Goal: Navigation & Orientation: Find specific page/section

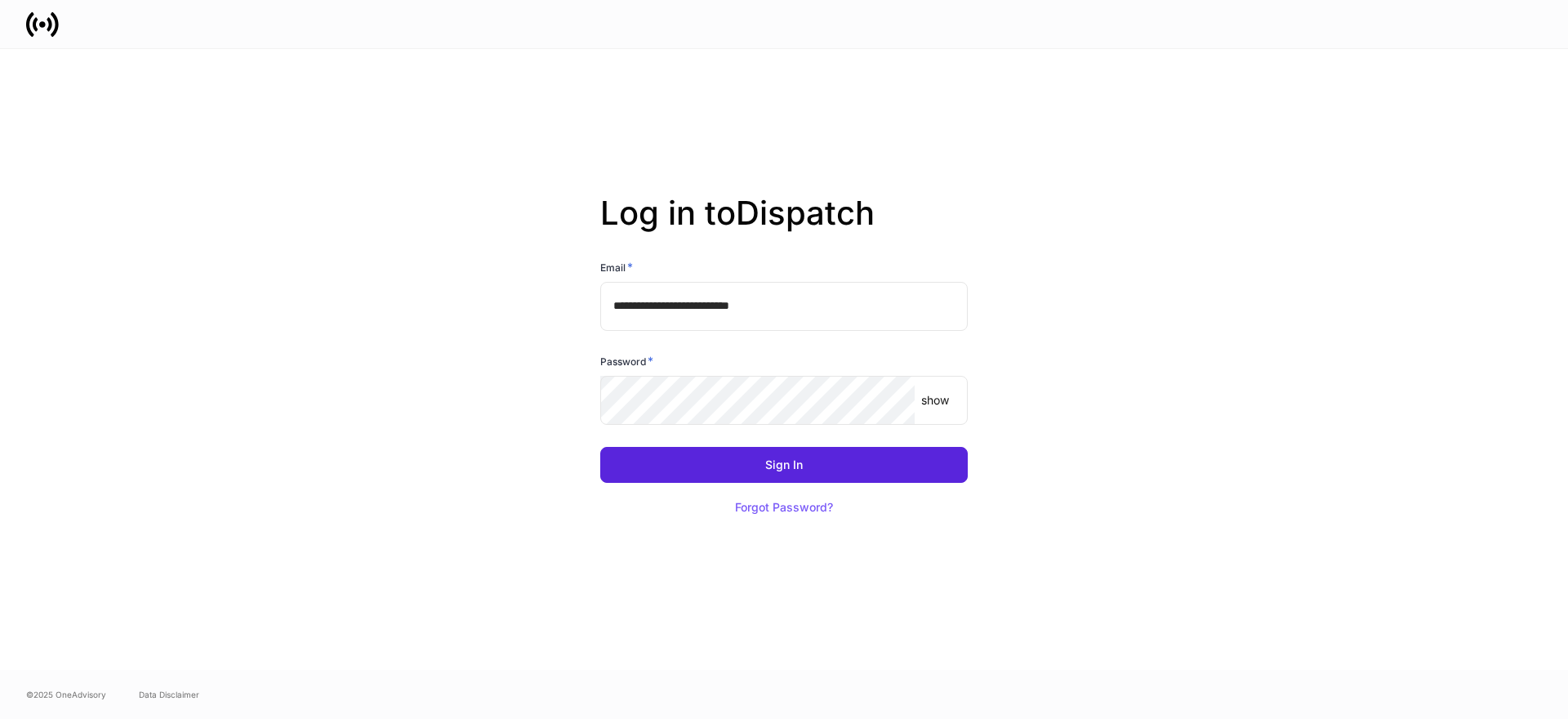
click at [734, 327] on input "**********" at bounding box center [784, 306] width 368 height 49
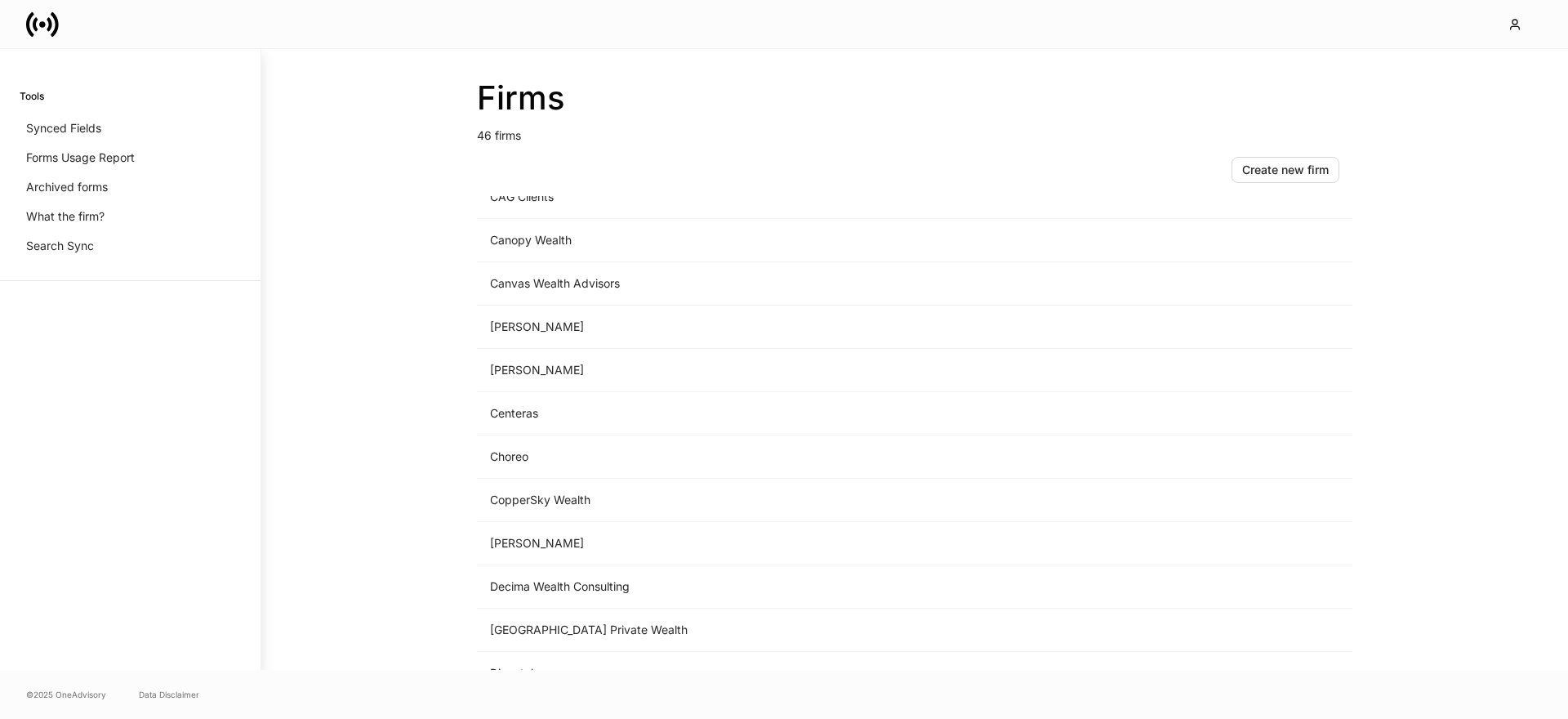
scroll to position [410, 0]
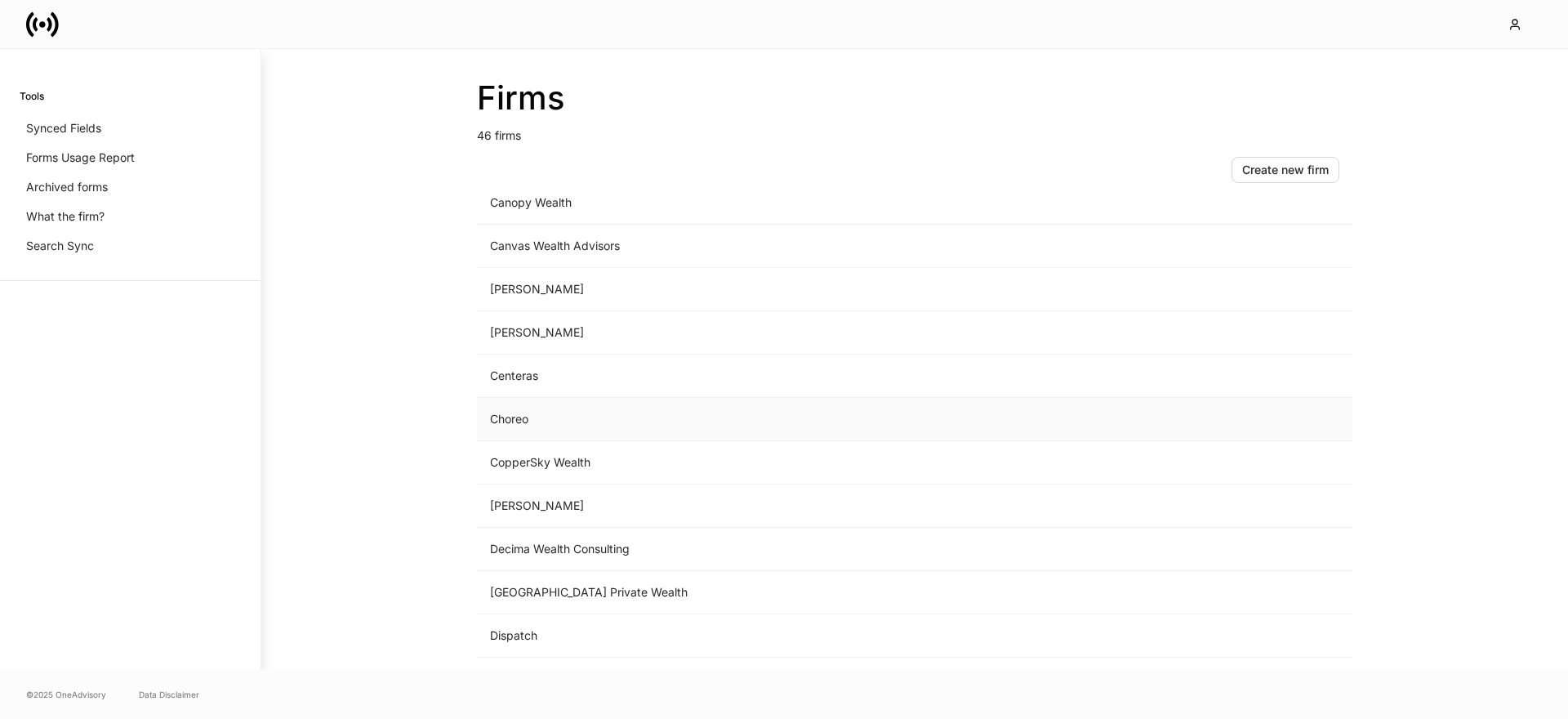
click at [528, 415] on td "Choreo" at bounding box center [779, 419] width 604 height 43
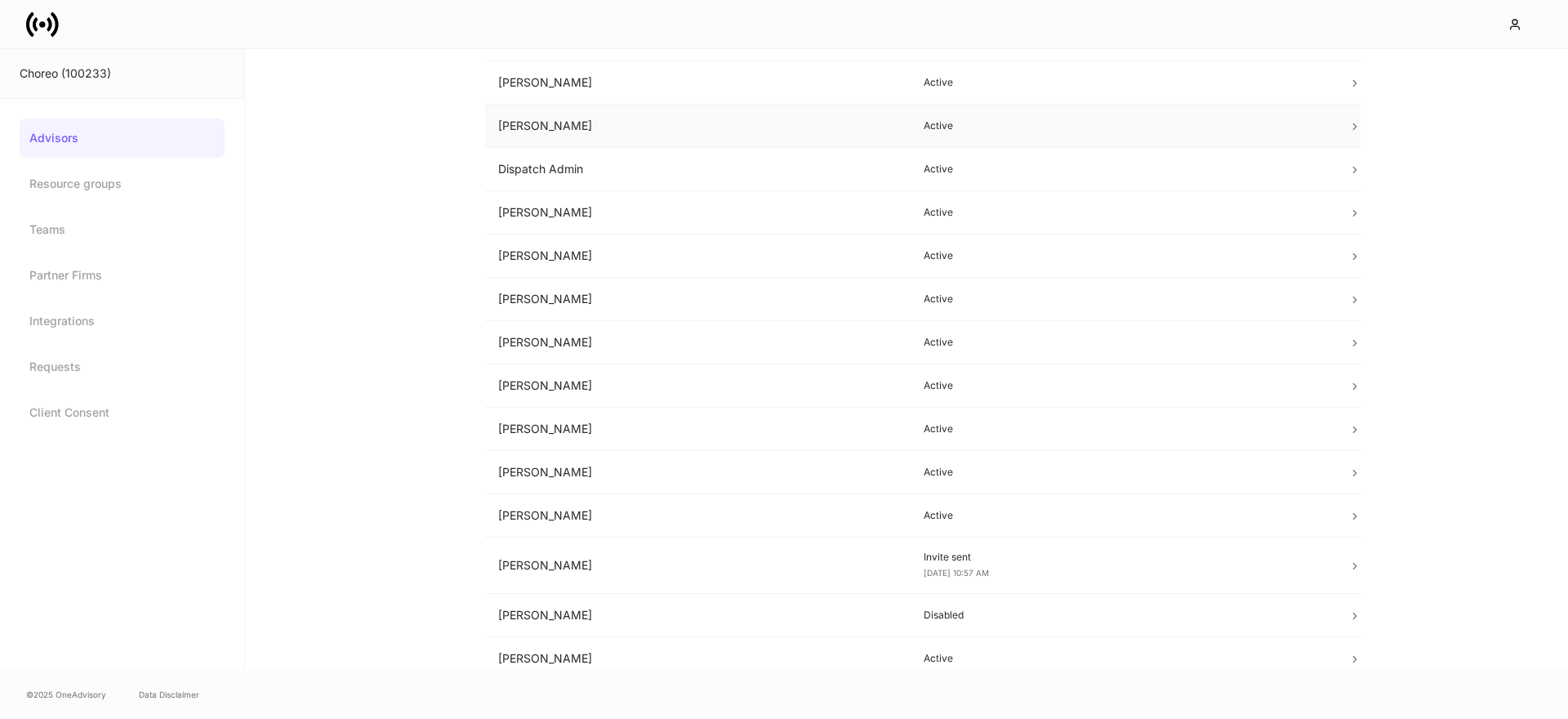
scroll to position [225, 0]
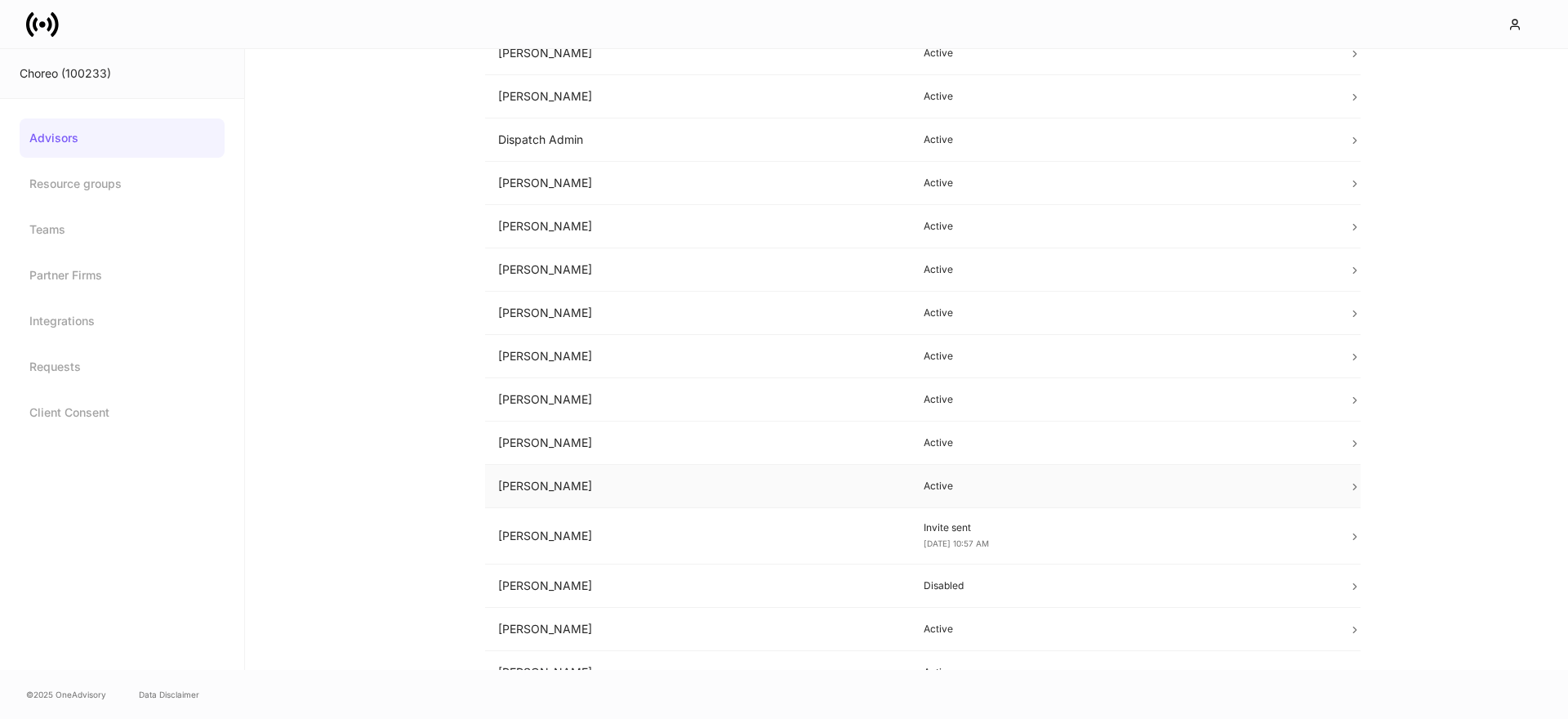
click at [612, 492] on td "[PERSON_NAME]" at bounding box center [698, 486] width 425 height 43
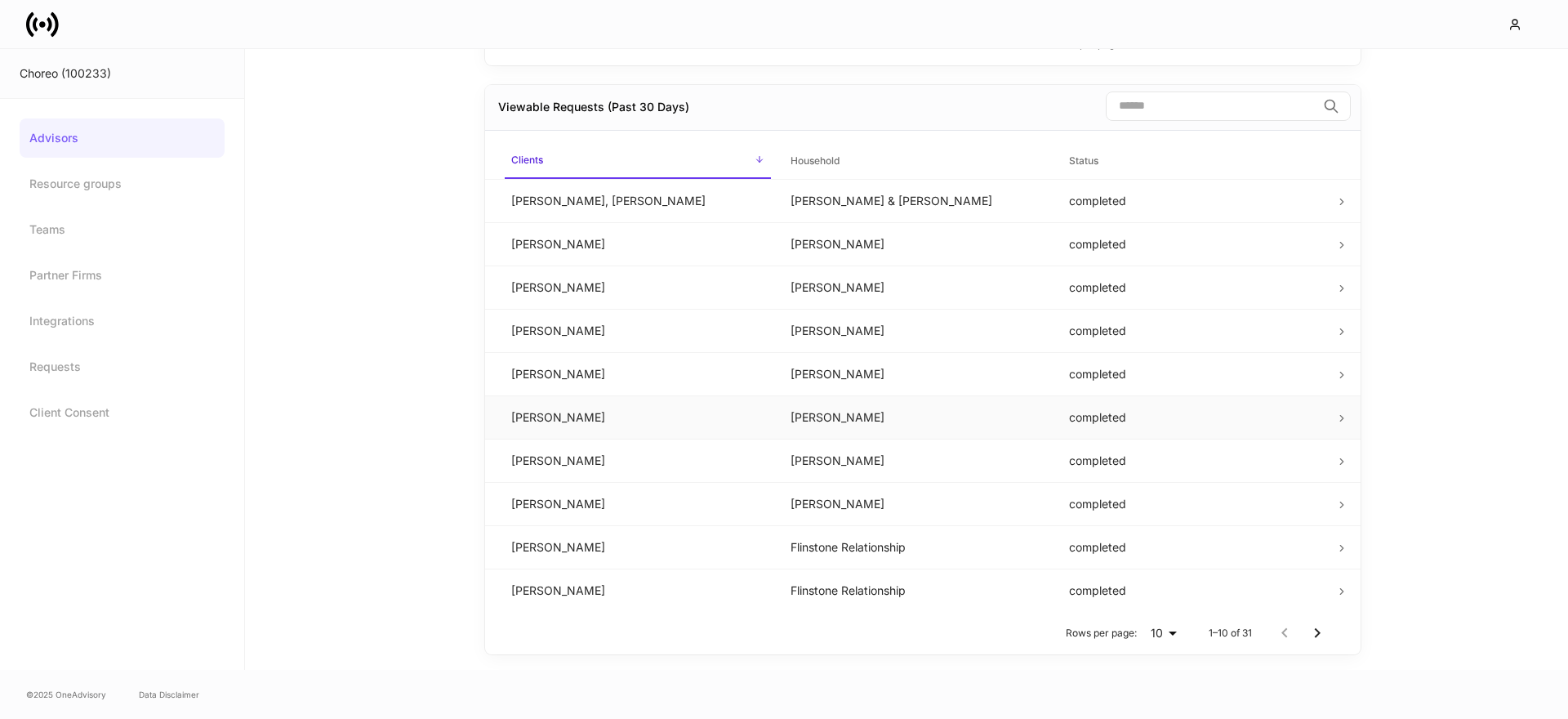
scroll to position [987, 0]
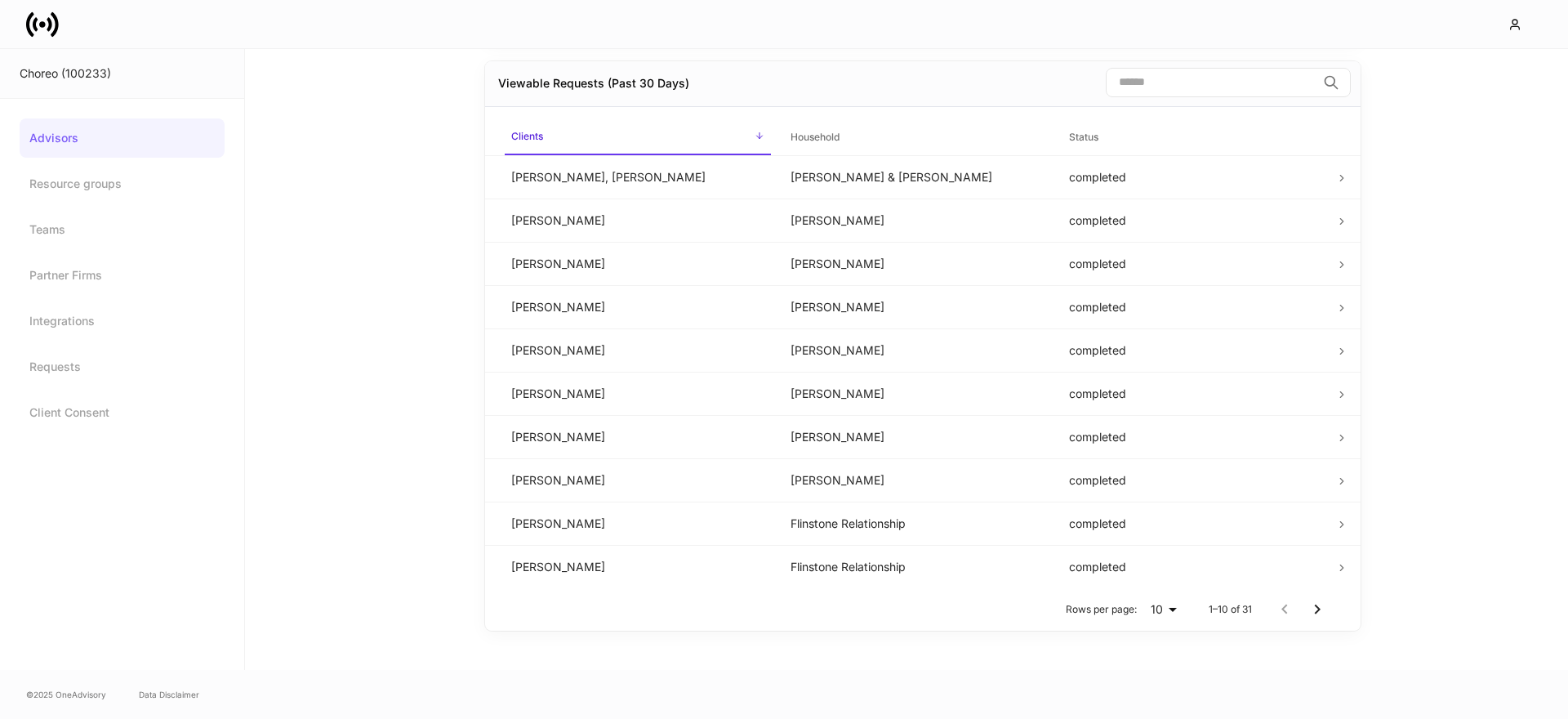
click at [1209, 88] on input "search" at bounding box center [1210, 82] width 211 height 29
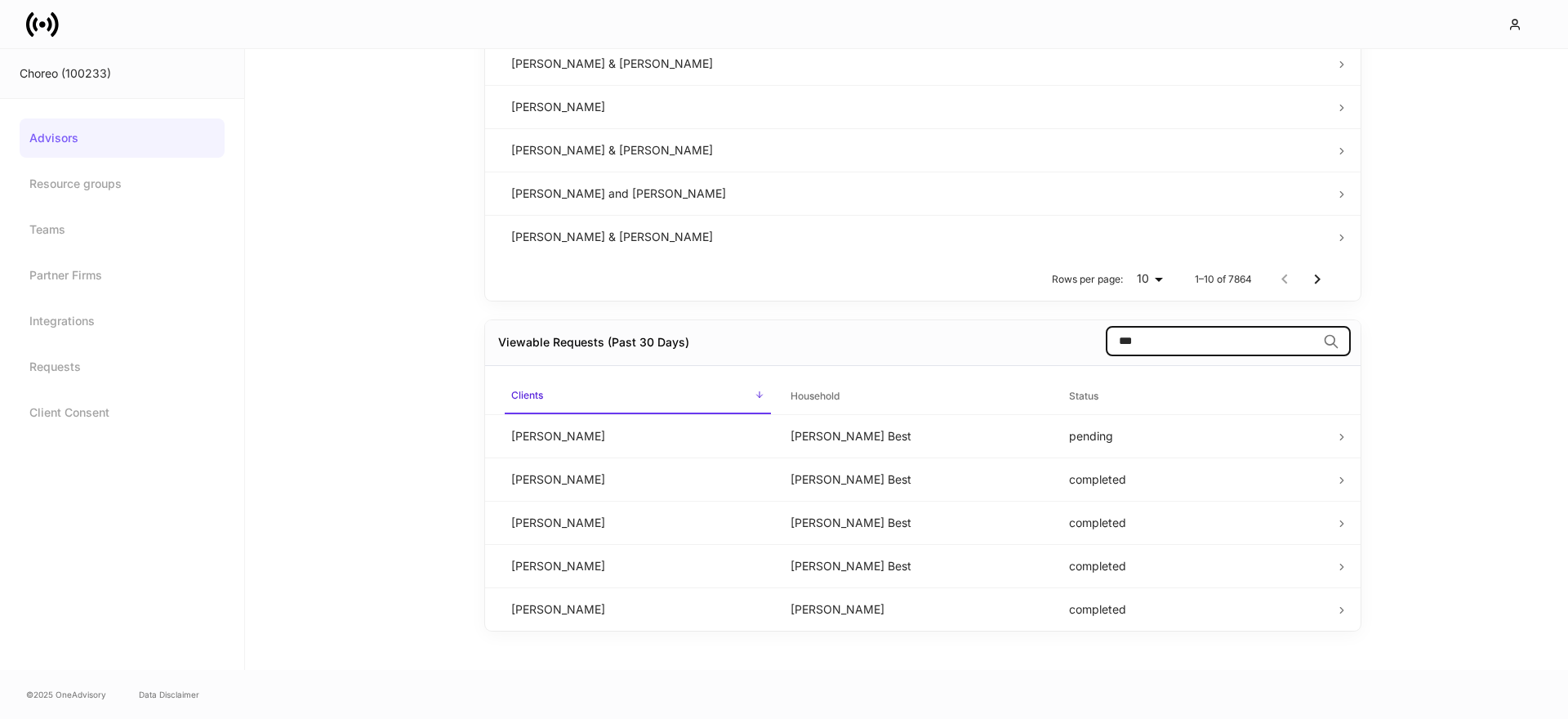
scroll to position [685, 0]
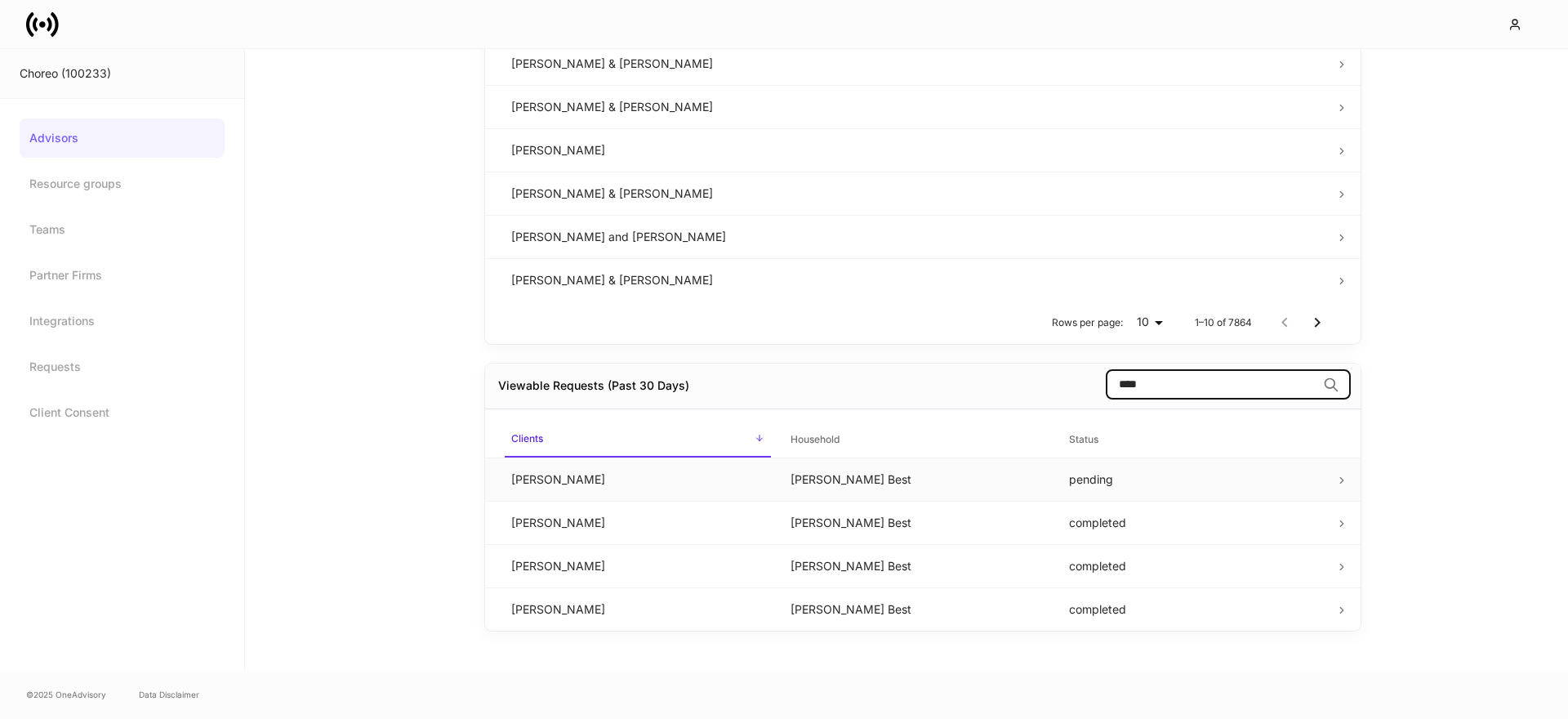
type input "****"
click at [871, 471] on td "[PERSON_NAME] Best" at bounding box center [917, 479] width 279 height 43
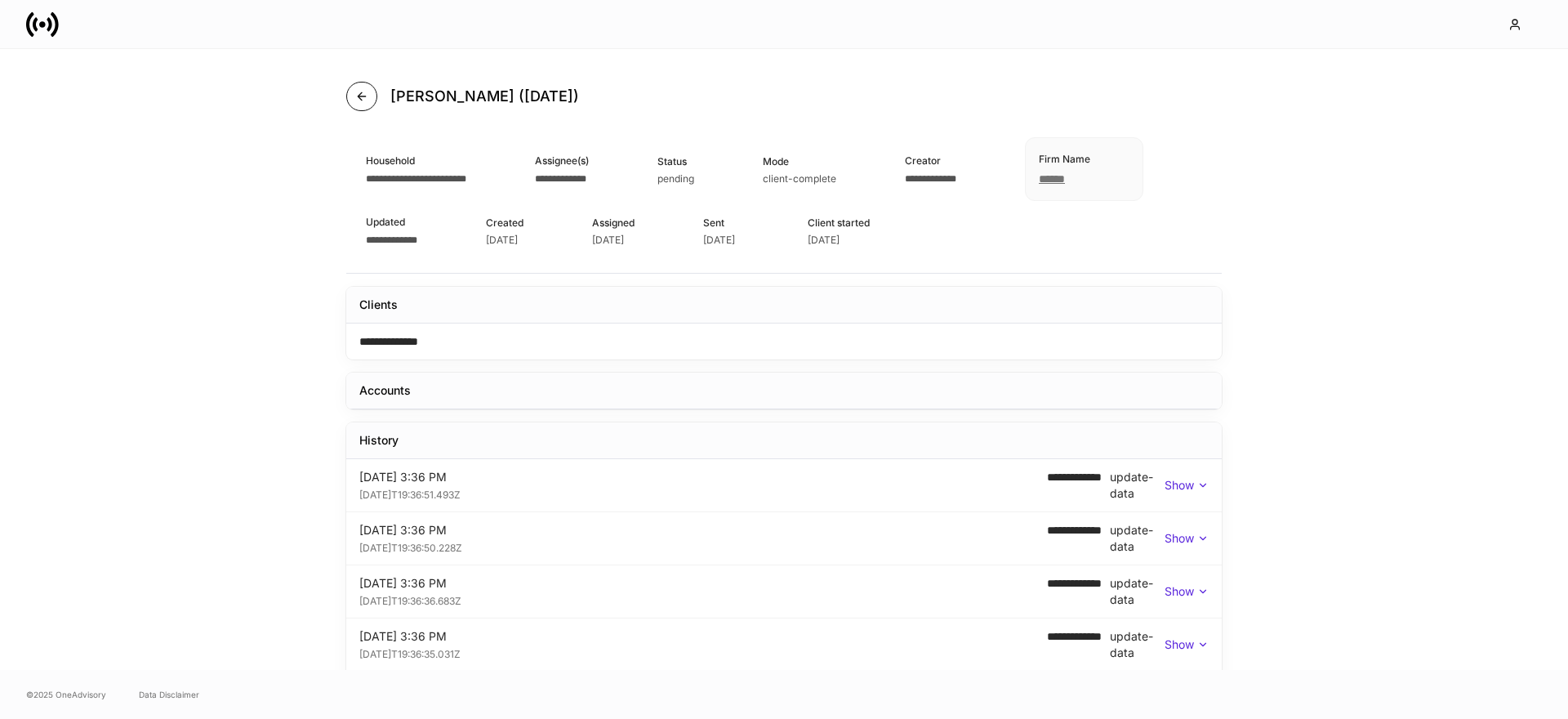
click at [370, 104] on button "button" at bounding box center [361, 96] width 31 height 29
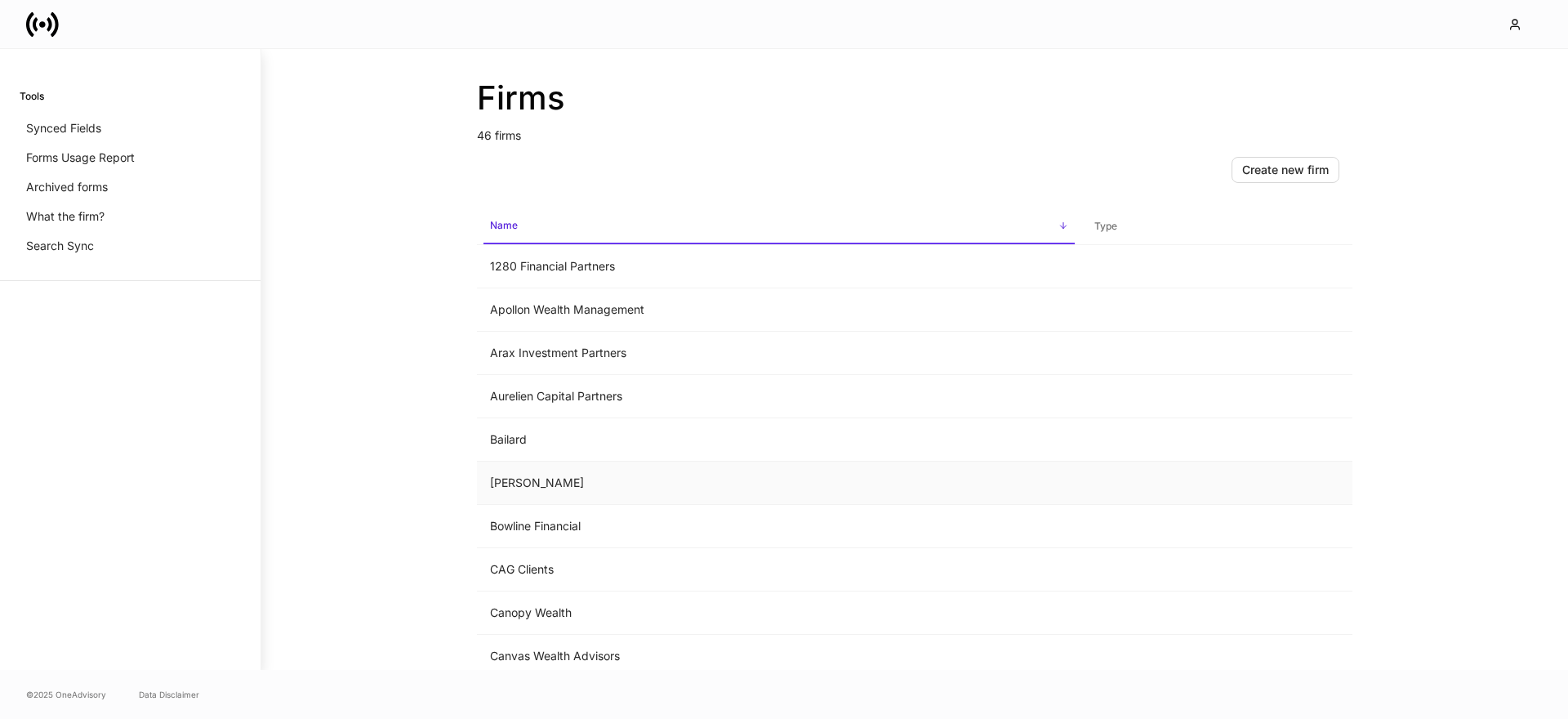
scroll to position [351, 0]
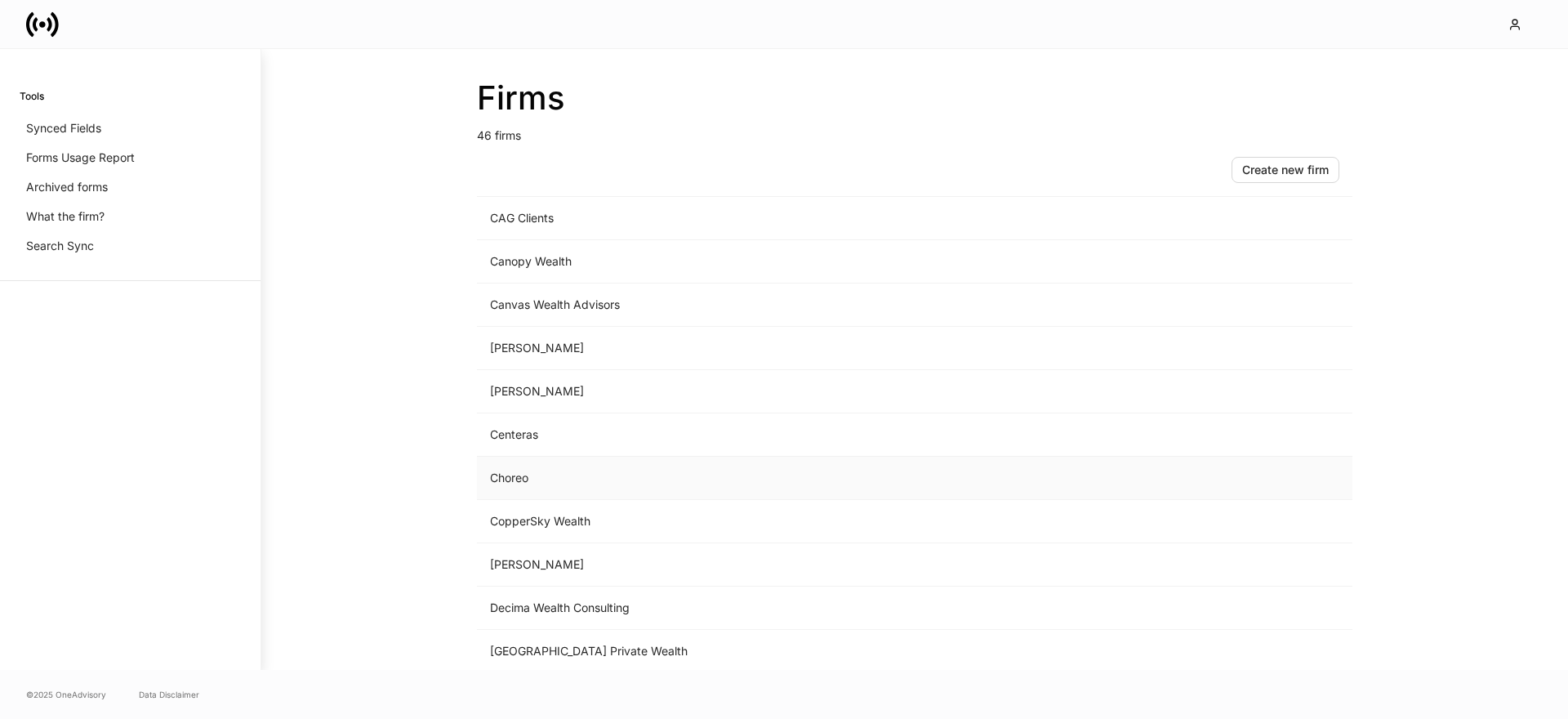
click at [515, 485] on td "Choreo" at bounding box center [779, 478] width 604 height 43
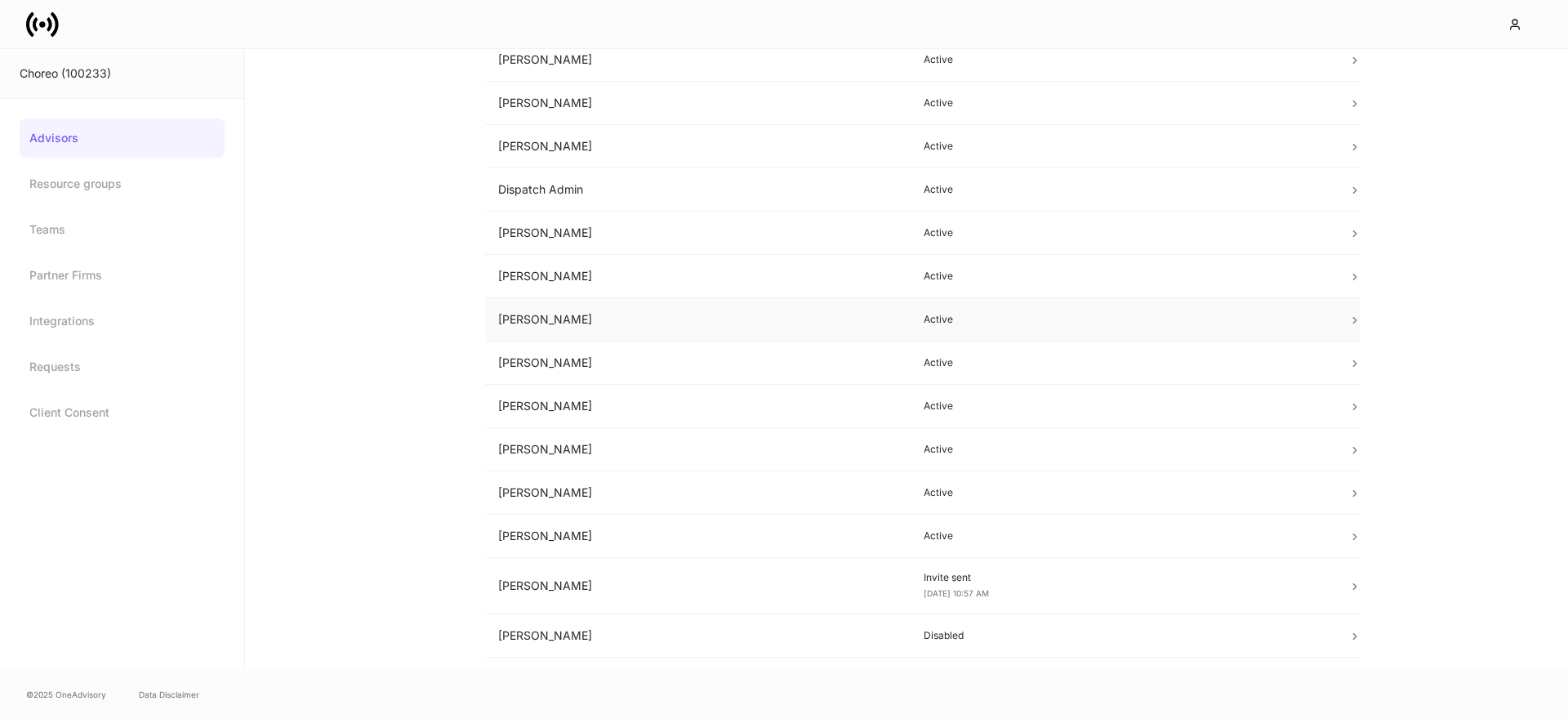
scroll to position [248, 0]
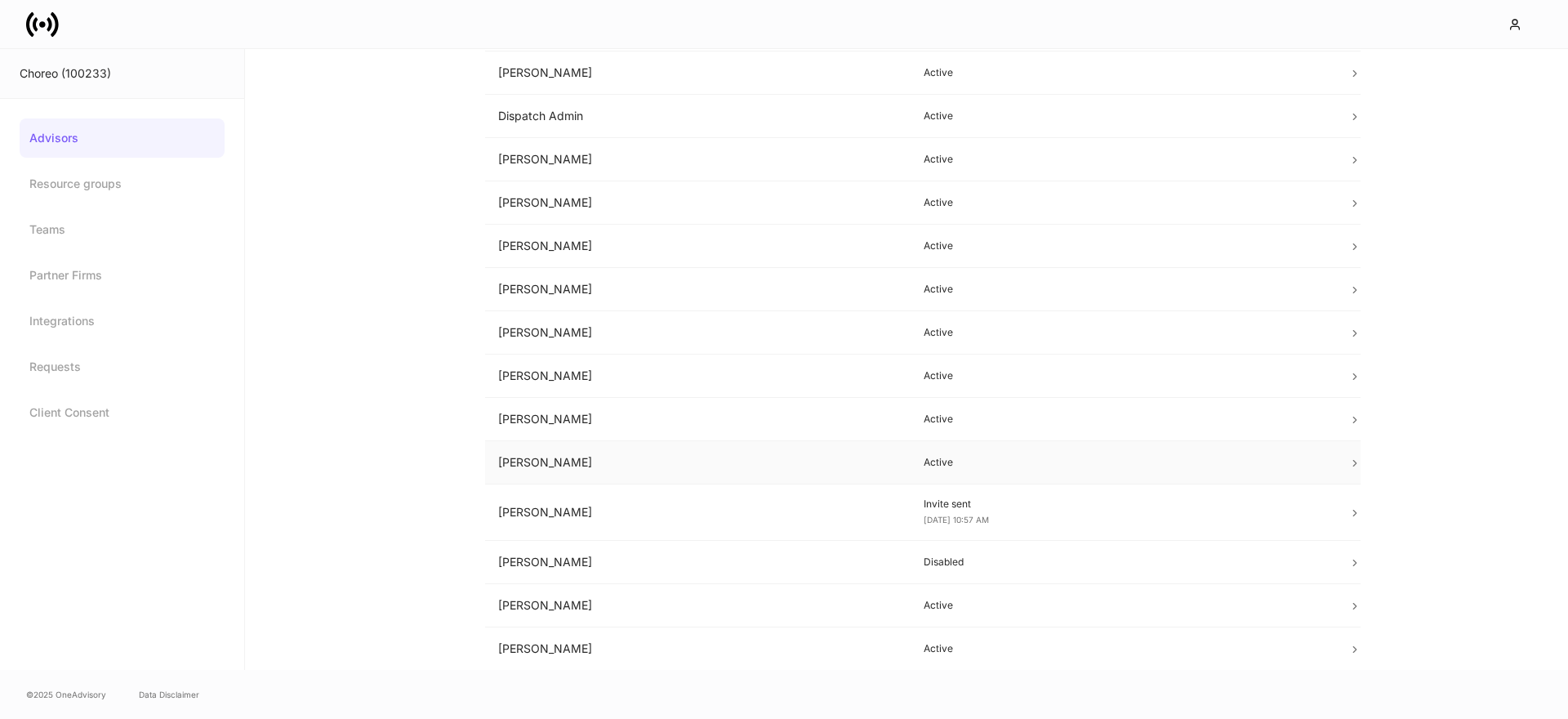
click at [580, 462] on td "[PERSON_NAME]" at bounding box center [698, 463] width 425 height 43
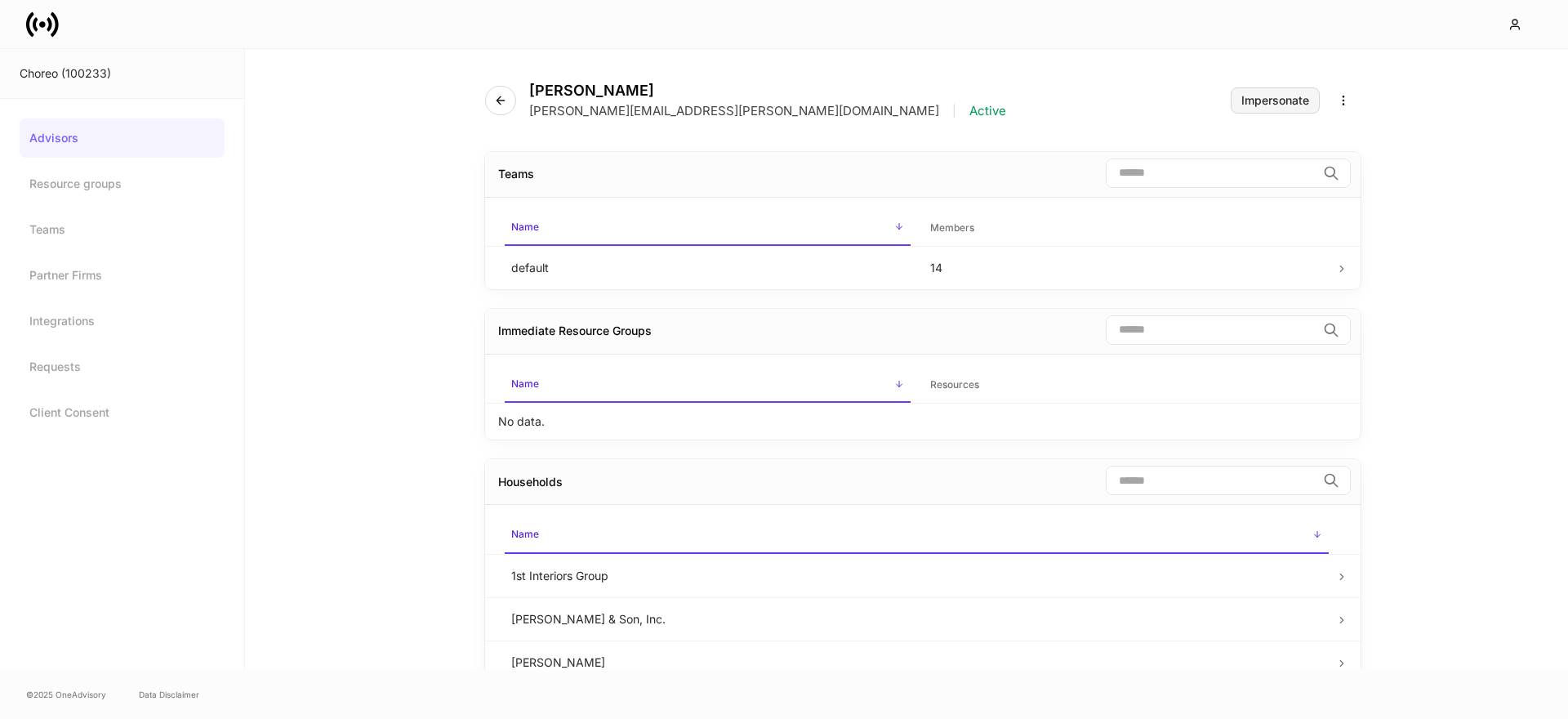
click at [1257, 101] on div "Impersonate" at bounding box center [1275, 101] width 68 height 12
